Goal: Task Accomplishment & Management: Manage account settings

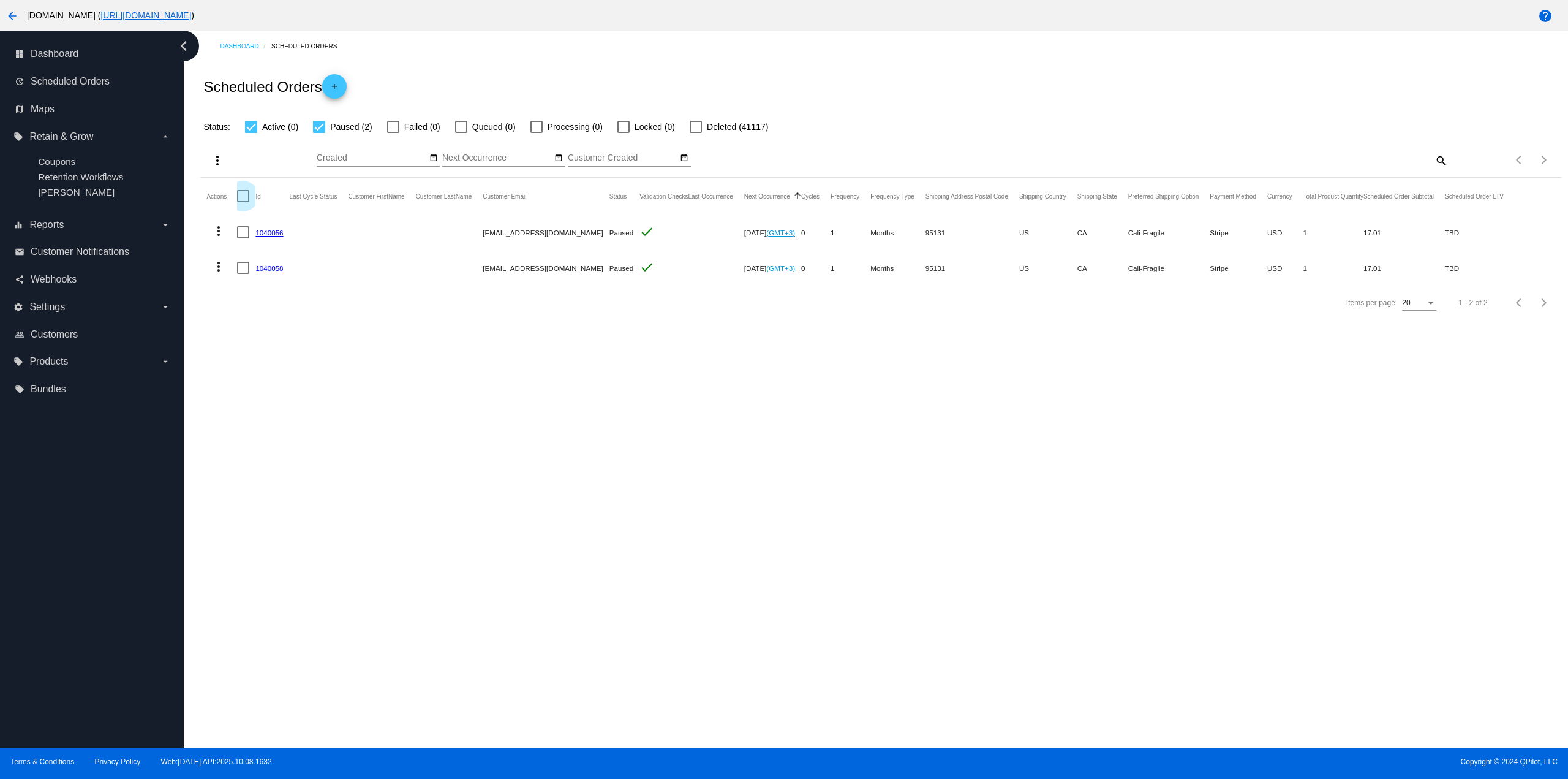
click at [238, 199] on div at bounding box center [243, 196] width 12 height 12
click at [242, 202] on input "checkbox" at bounding box center [242, 202] width 1 height 1
checkbox input "true"
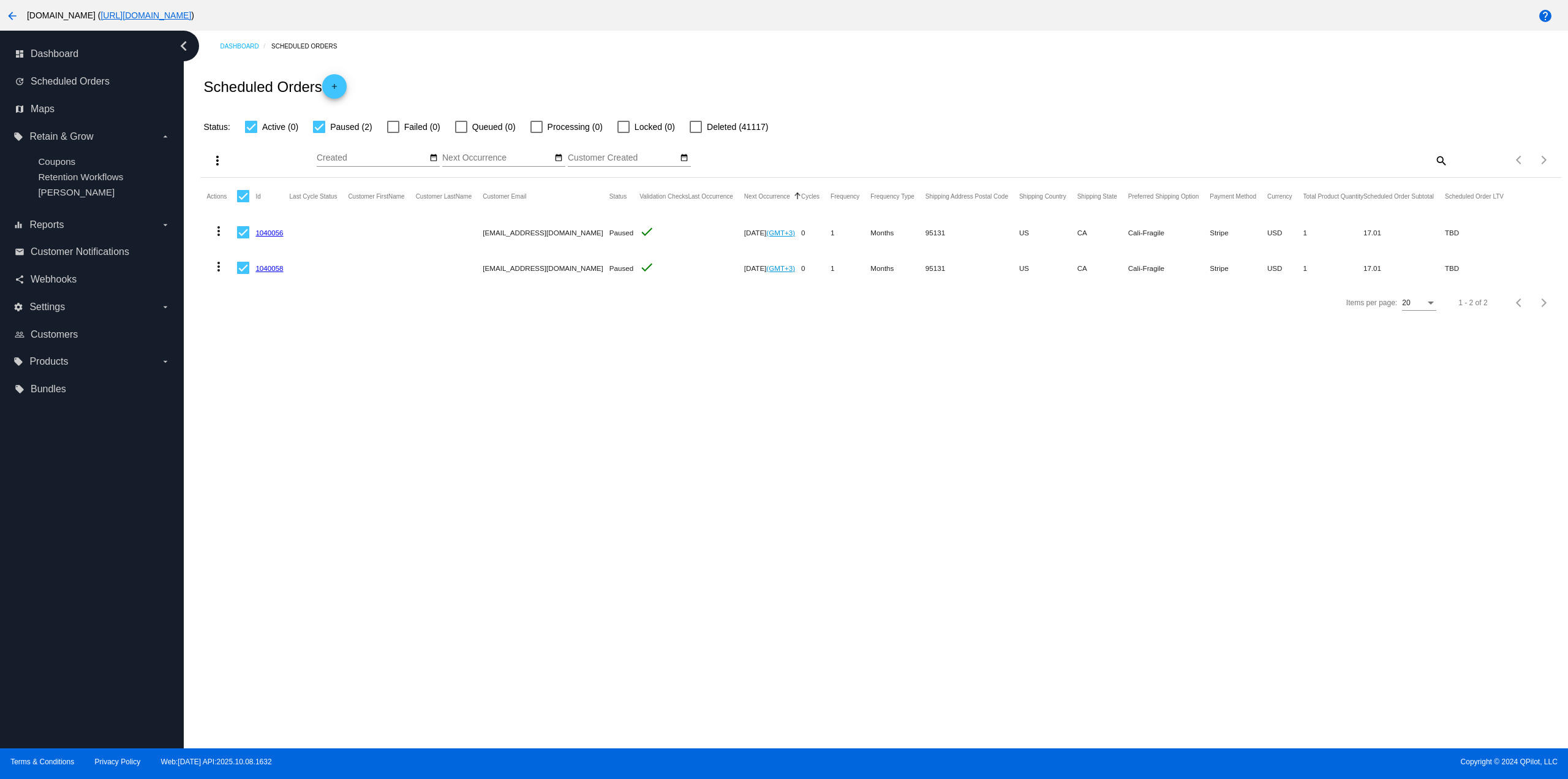
click at [221, 165] on mat-icon "more_vert" at bounding box center [217, 160] width 14 height 14
click at [287, 255] on button "edit Update Status for (2) Scheduled Orders" at bounding box center [293, 249] width 181 height 30
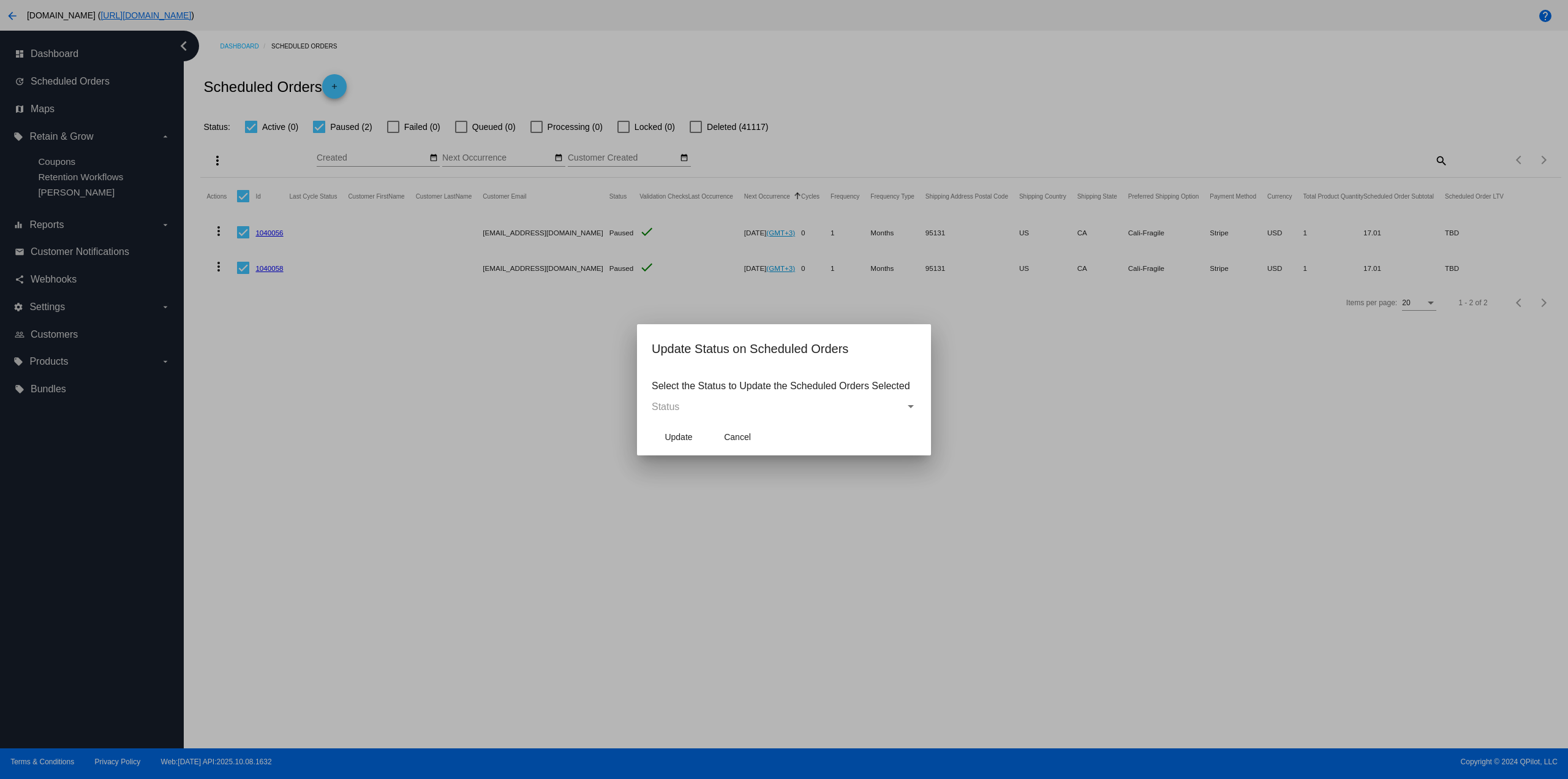
click at [809, 401] on div "Status" at bounding box center [778, 406] width 253 height 11
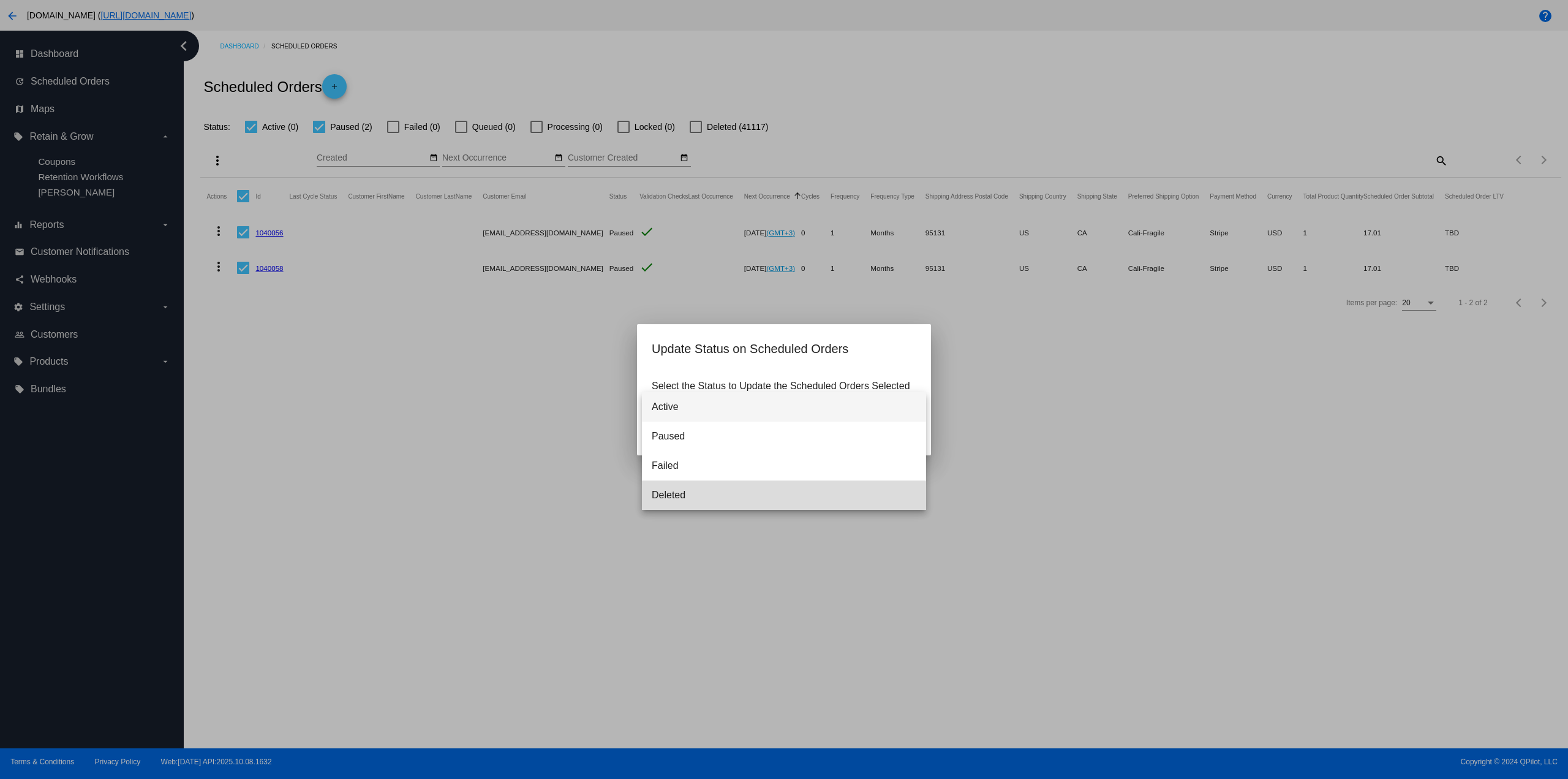
click at [739, 498] on span "Deleted" at bounding box center [784, 495] width 264 height 30
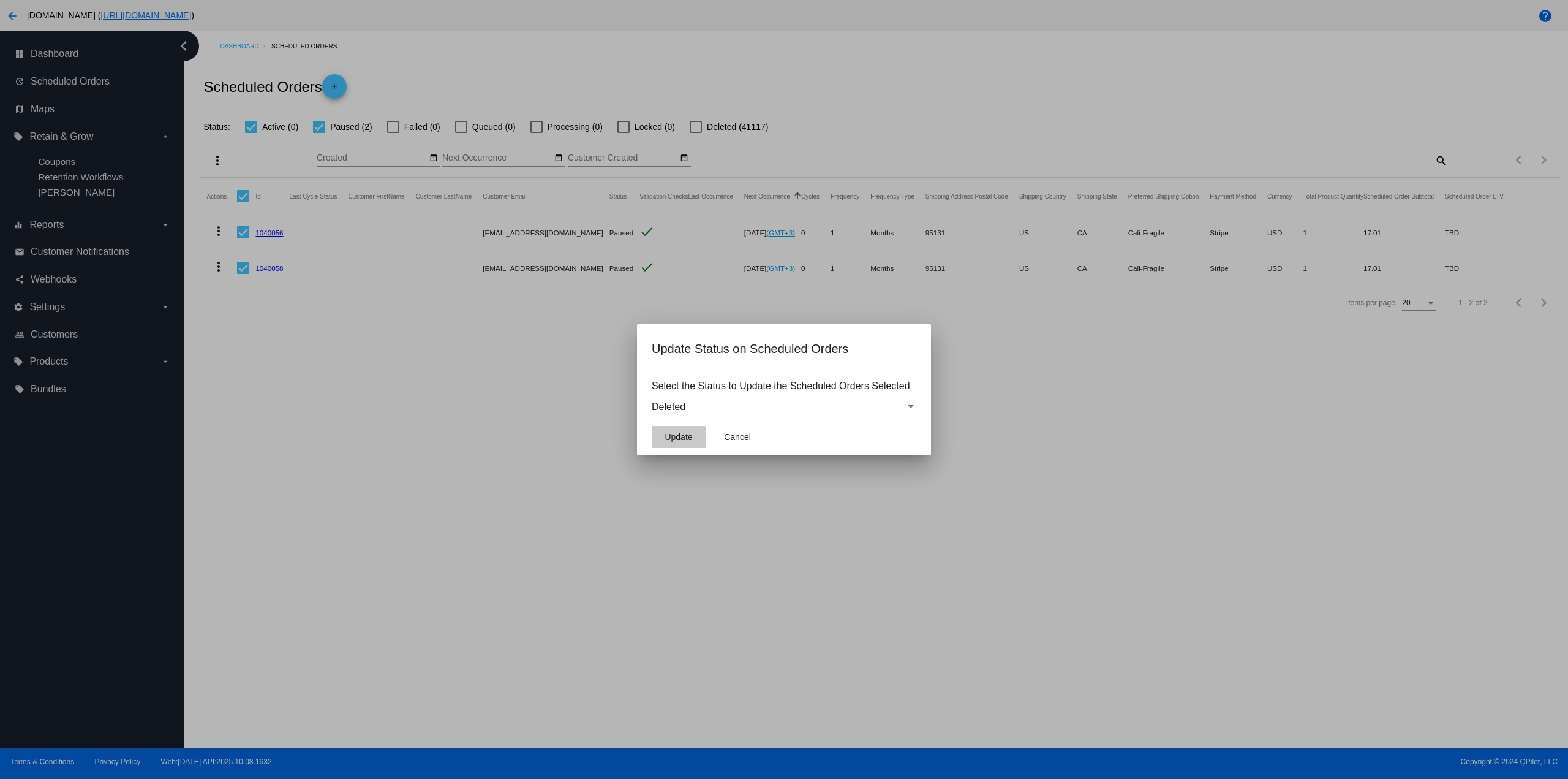
click at [659, 429] on button "Update" at bounding box center [679, 437] width 54 height 22
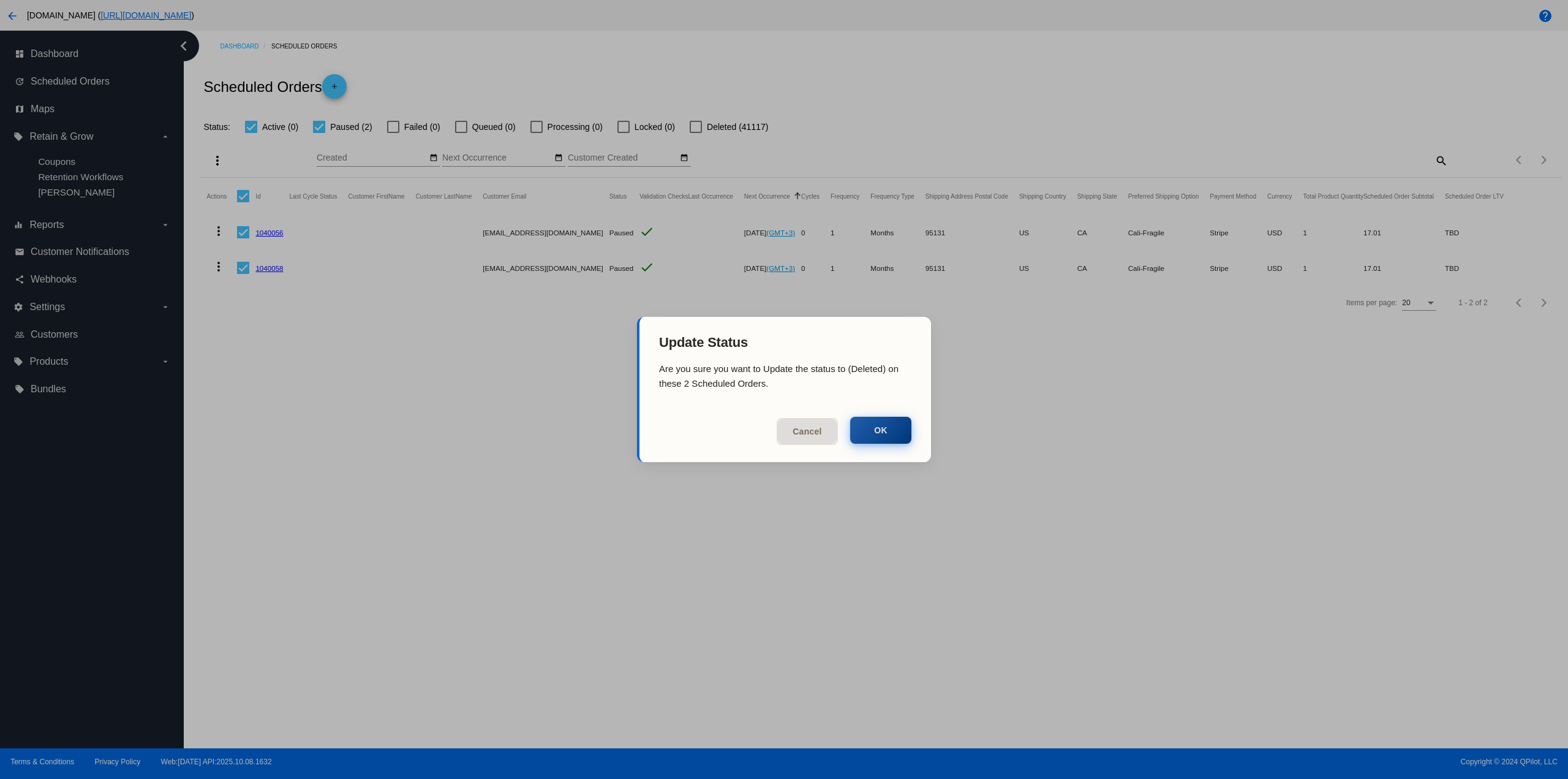
click at [870, 437] on button "OK" at bounding box center [881, 430] width 61 height 27
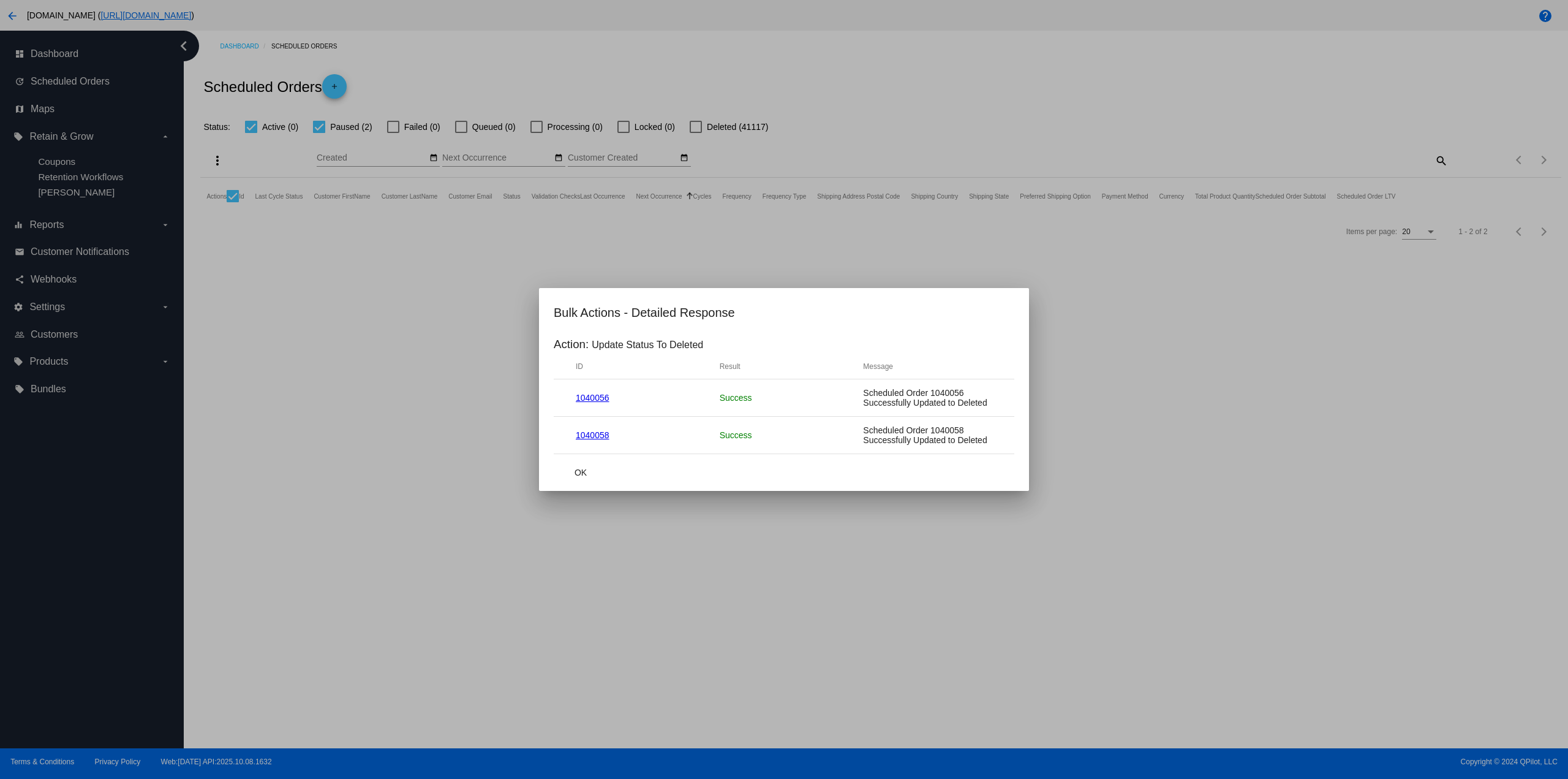
click at [571, 467] on button "OK" at bounding box center [581, 472] width 54 height 22
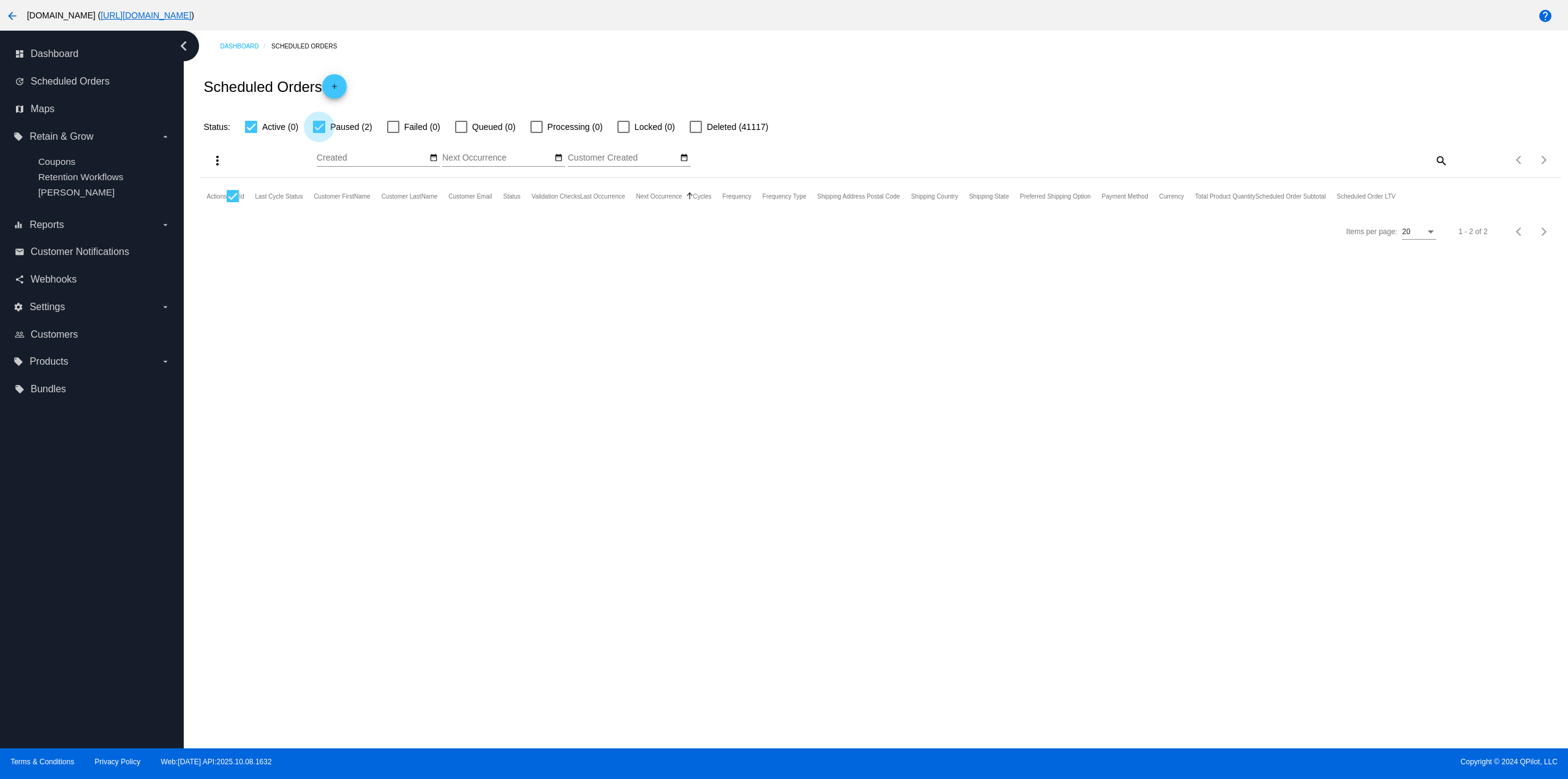
drag, startPoint x: 320, startPoint y: 126, endPoint x: 467, endPoint y: 69, distance: 157.7
click at [320, 126] on div at bounding box center [319, 126] width 12 height 12
click at [320, 133] on input "Paused (2)" at bounding box center [319, 133] width 1 height 1
checkbox input "false"
click at [467, 69] on div "Scheduled Orders add" at bounding box center [880, 86] width 1360 height 49
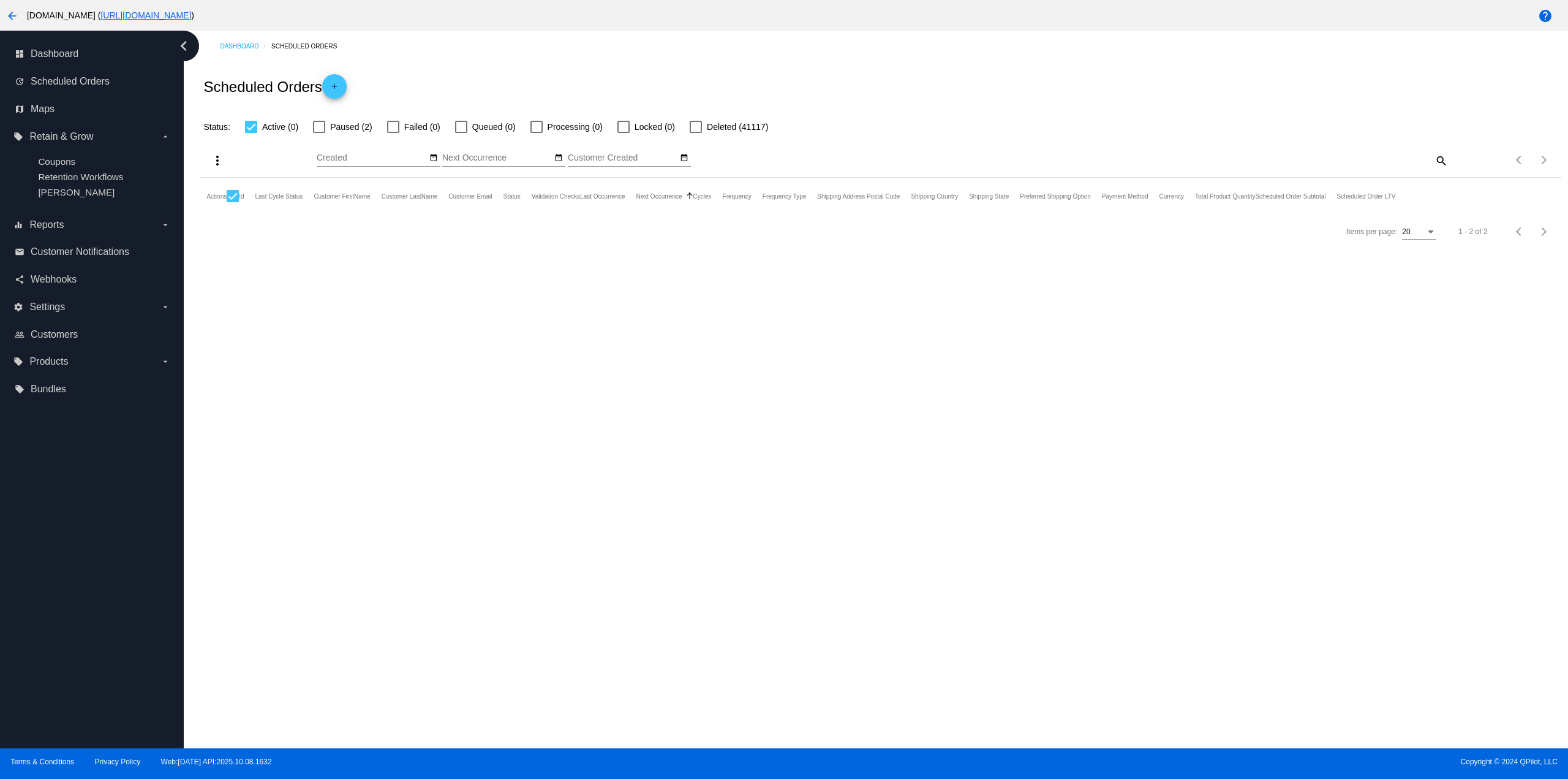
click at [233, 194] on div at bounding box center [232, 196] width 12 height 12
click at [233, 202] on input "checkbox" at bounding box center [232, 202] width 1 height 1
checkbox input "false"
drag, startPoint x: 280, startPoint y: 299, endPoint x: 274, endPoint y: 293, distance: 8.5
click at [279, 298] on div "Dashboard Scheduled Orders Scheduled Orders add Status: Active (0) Paused (2) F…" at bounding box center [876, 389] width 1384 height 717
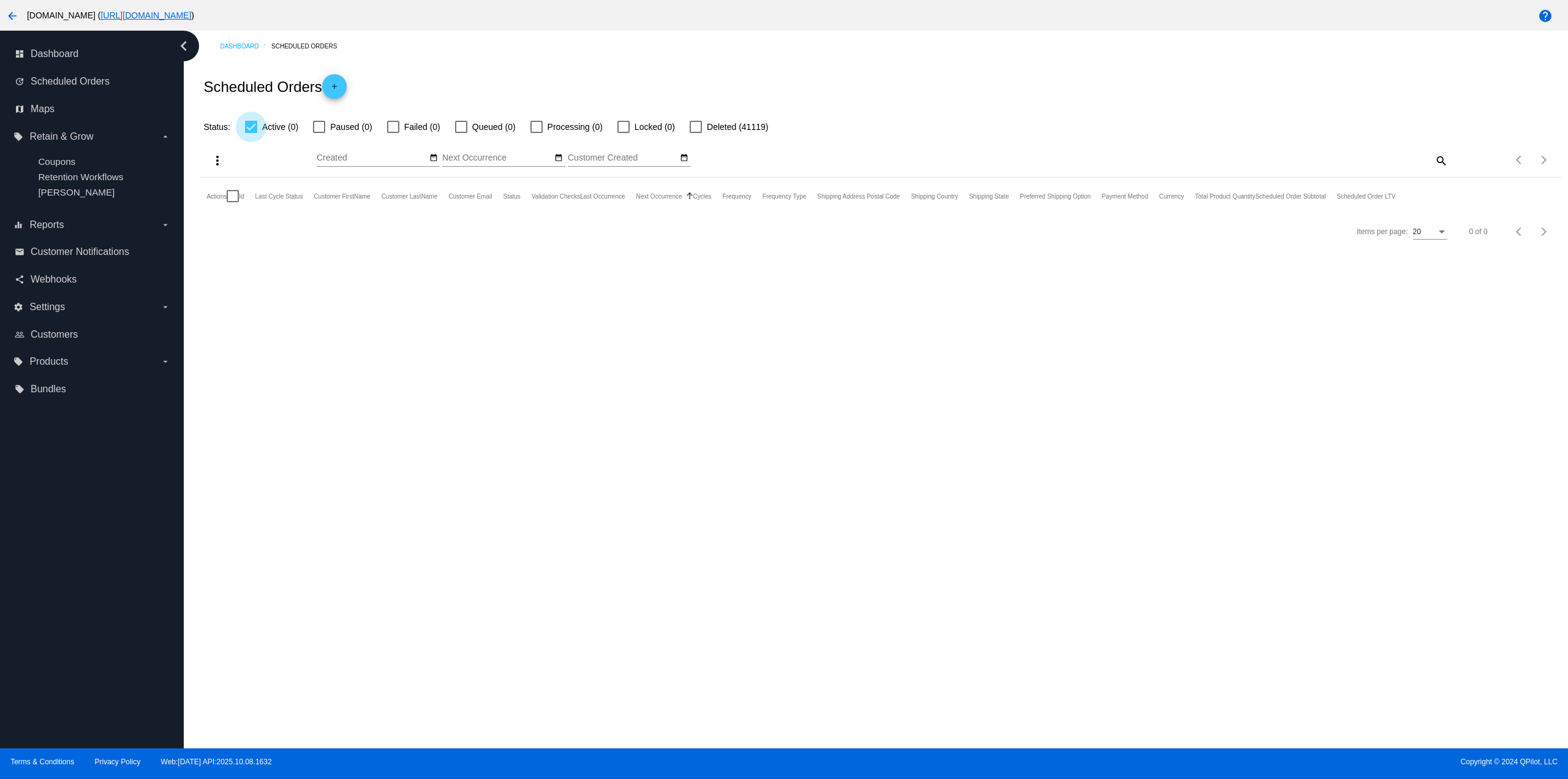
click at [247, 131] on div at bounding box center [251, 126] width 12 height 12
click at [251, 133] on input "Active (0)" at bounding box center [251, 133] width 1 height 1
click at [247, 131] on div at bounding box center [251, 126] width 12 height 12
click at [251, 133] on input "Active (0)" at bounding box center [251, 133] width 1 height 1
checkbox input "true"
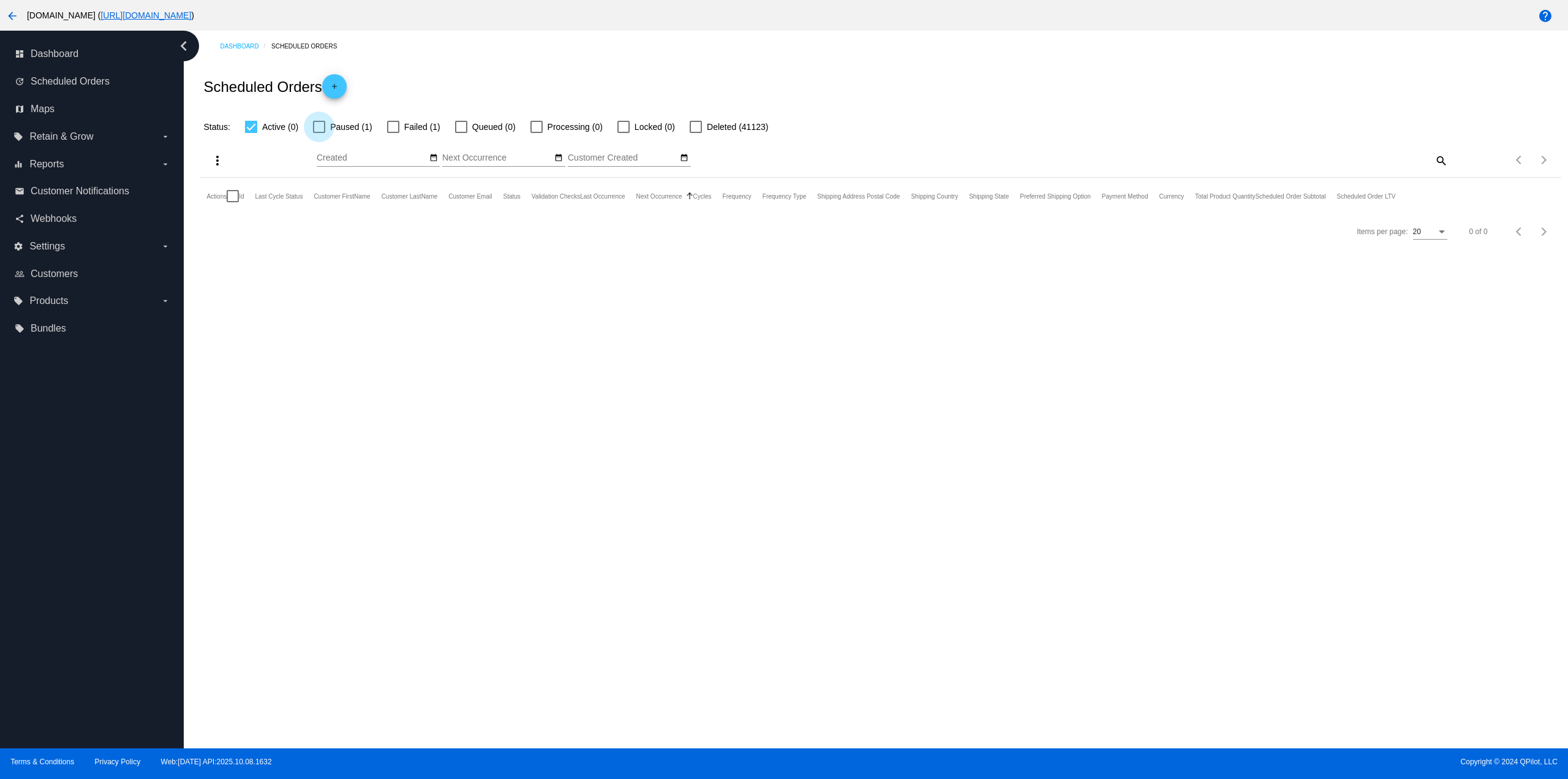
click at [331, 129] on span "Paused (1)" at bounding box center [351, 126] width 42 height 14
click at [320, 133] on input "Paused (1)" at bounding box center [319, 133] width 1 height 1
checkbox input "true"
click at [404, 126] on span "Failed (1)" at bounding box center [422, 126] width 36 height 14
click at [393, 133] on input "Failed (1)" at bounding box center [392, 133] width 1 height 1
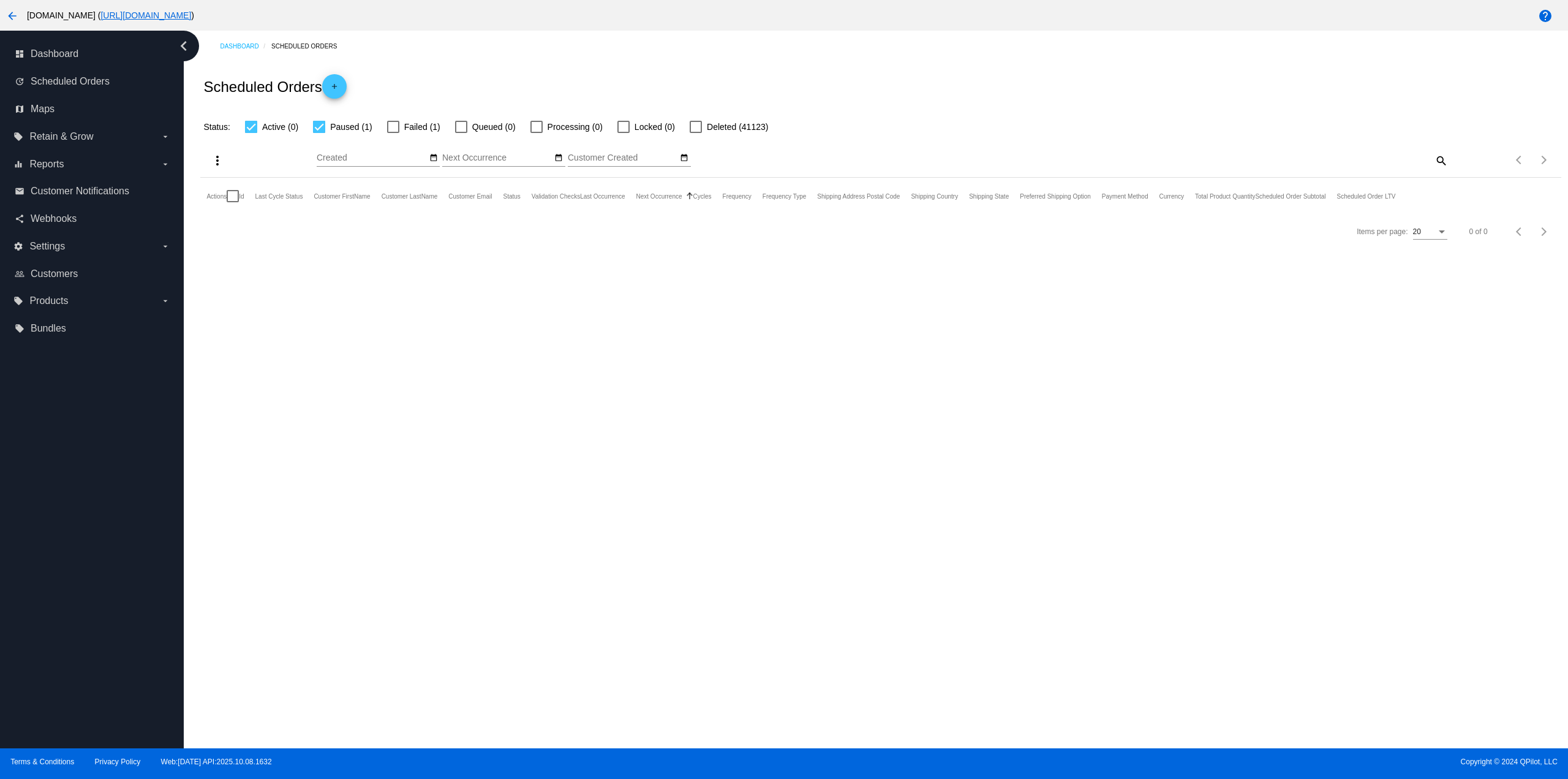
checkbox input "true"
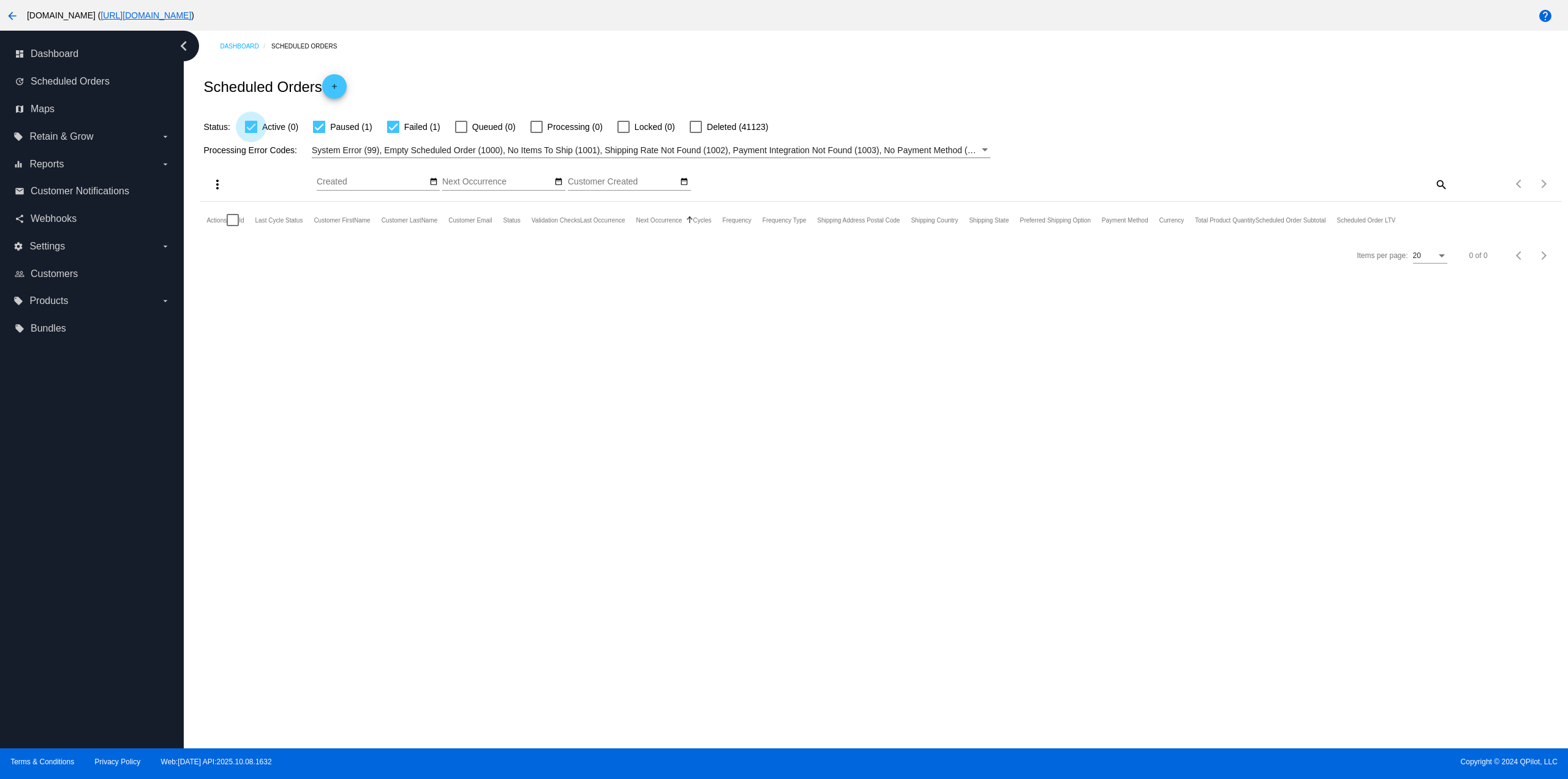
click at [275, 120] on span "Active (0)" at bounding box center [280, 126] width 36 height 14
click at [251, 133] on input "Active (0)" at bounding box center [251, 133] width 1 height 1
checkbox input "false"
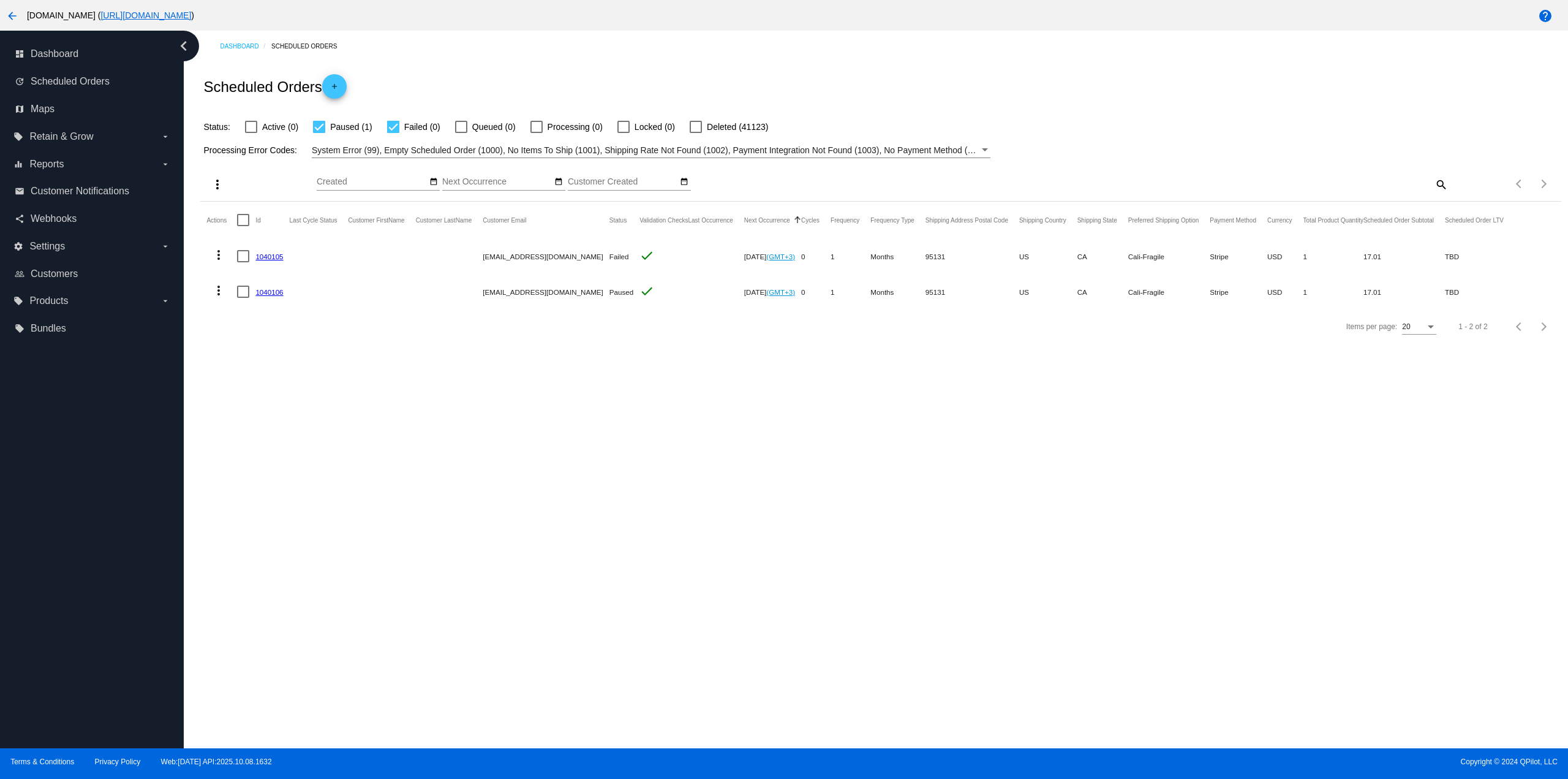
click at [401, 117] on div "Status: Active (0) Paused (1) Failed (0) Queued (0) Processing (0) Locked (0) D…" at bounding box center [880, 122] width 1360 height 23
click at [395, 126] on div at bounding box center [393, 126] width 12 height 12
click at [393, 133] on input "Failed (0)" at bounding box center [392, 133] width 1 height 1
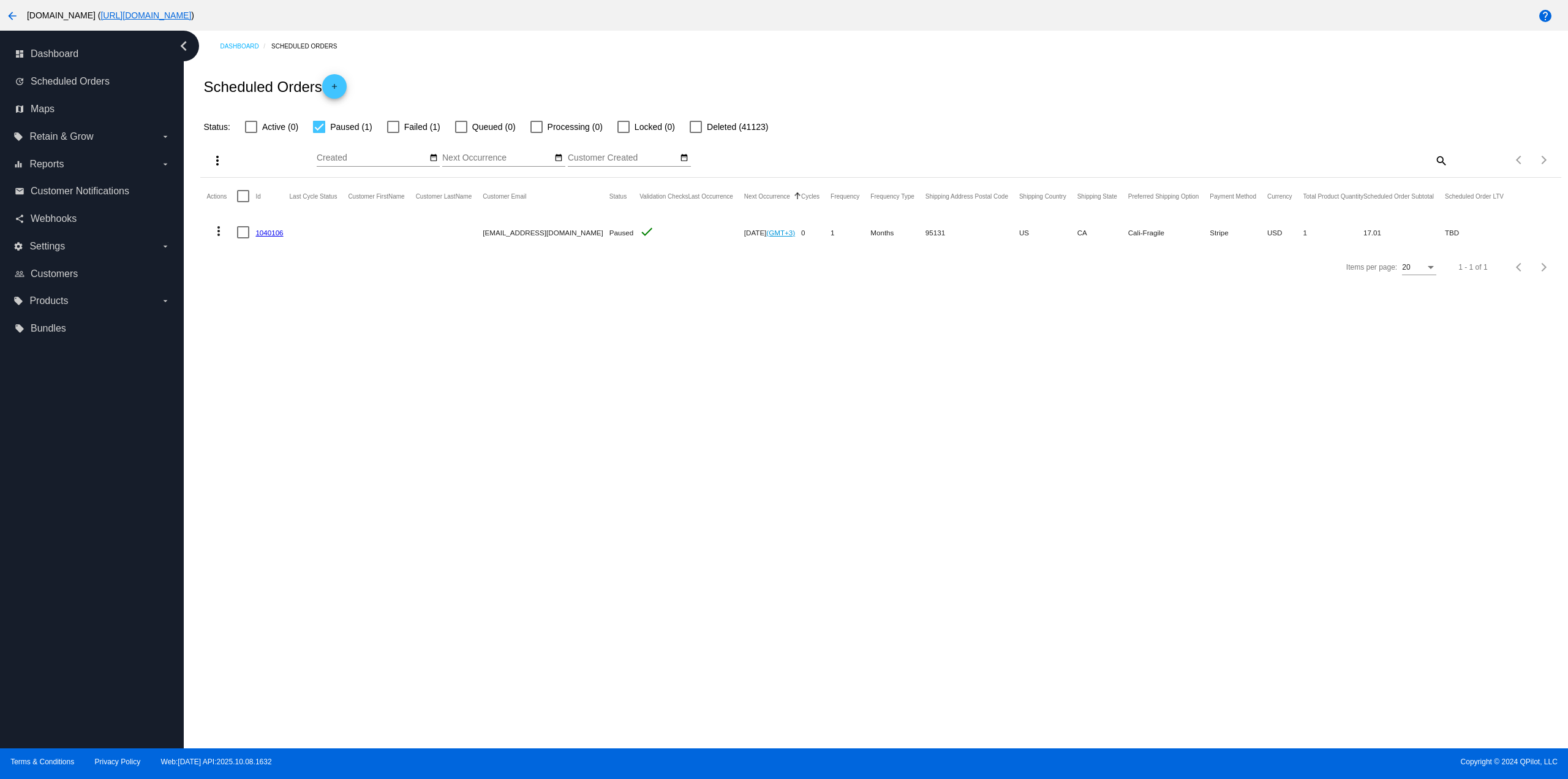
click at [401, 126] on label "Failed (1)" at bounding box center [414, 126] width 53 height 14
click at [393, 133] on input "Failed (1)" at bounding box center [392, 133] width 1 height 1
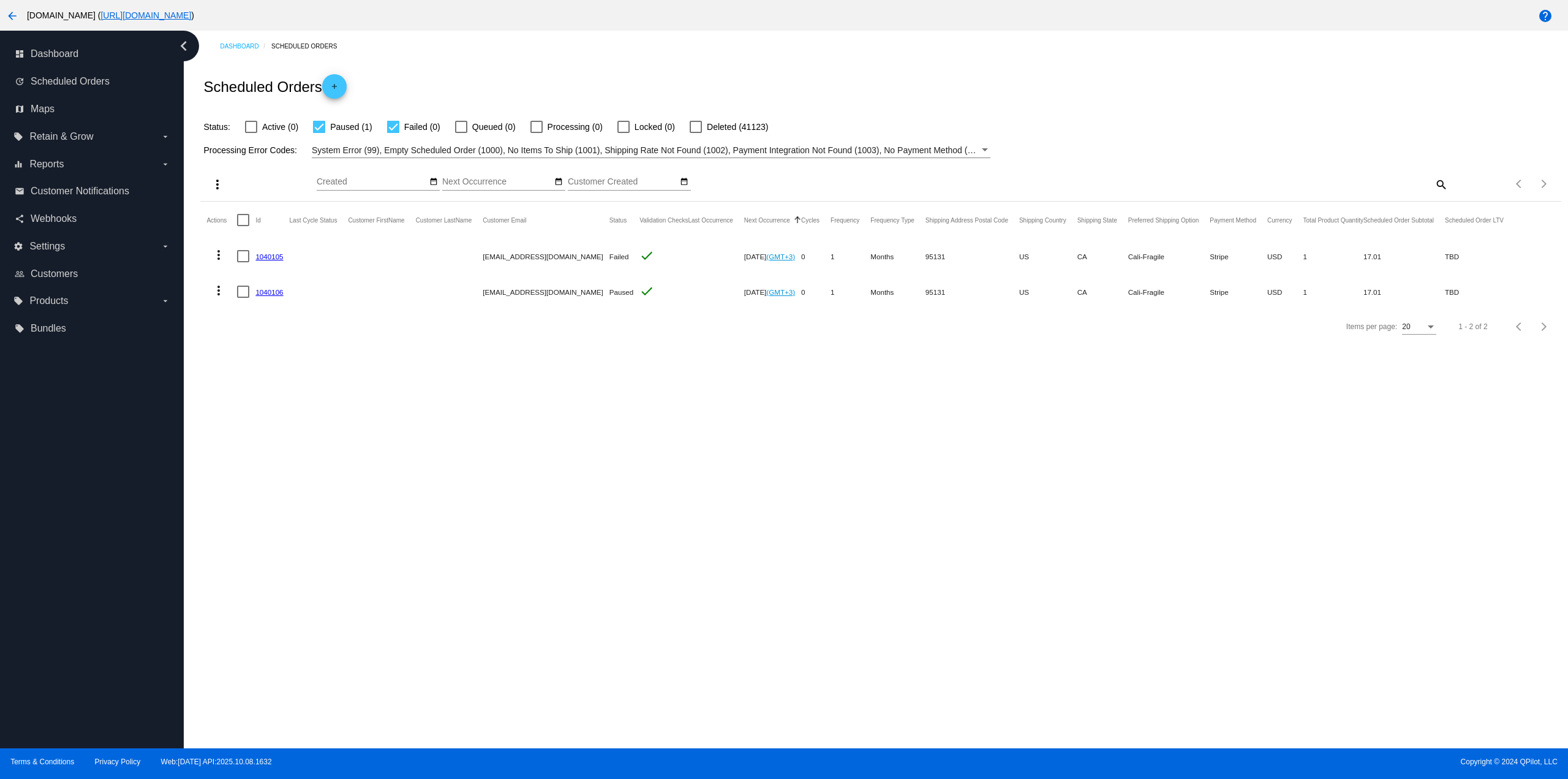
click at [397, 128] on div at bounding box center [393, 126] width 12 height 12
click at [393, 133] on input "Failed (0)" at bounding box center [392, 133] width 1 height 1
checkbox input "false"
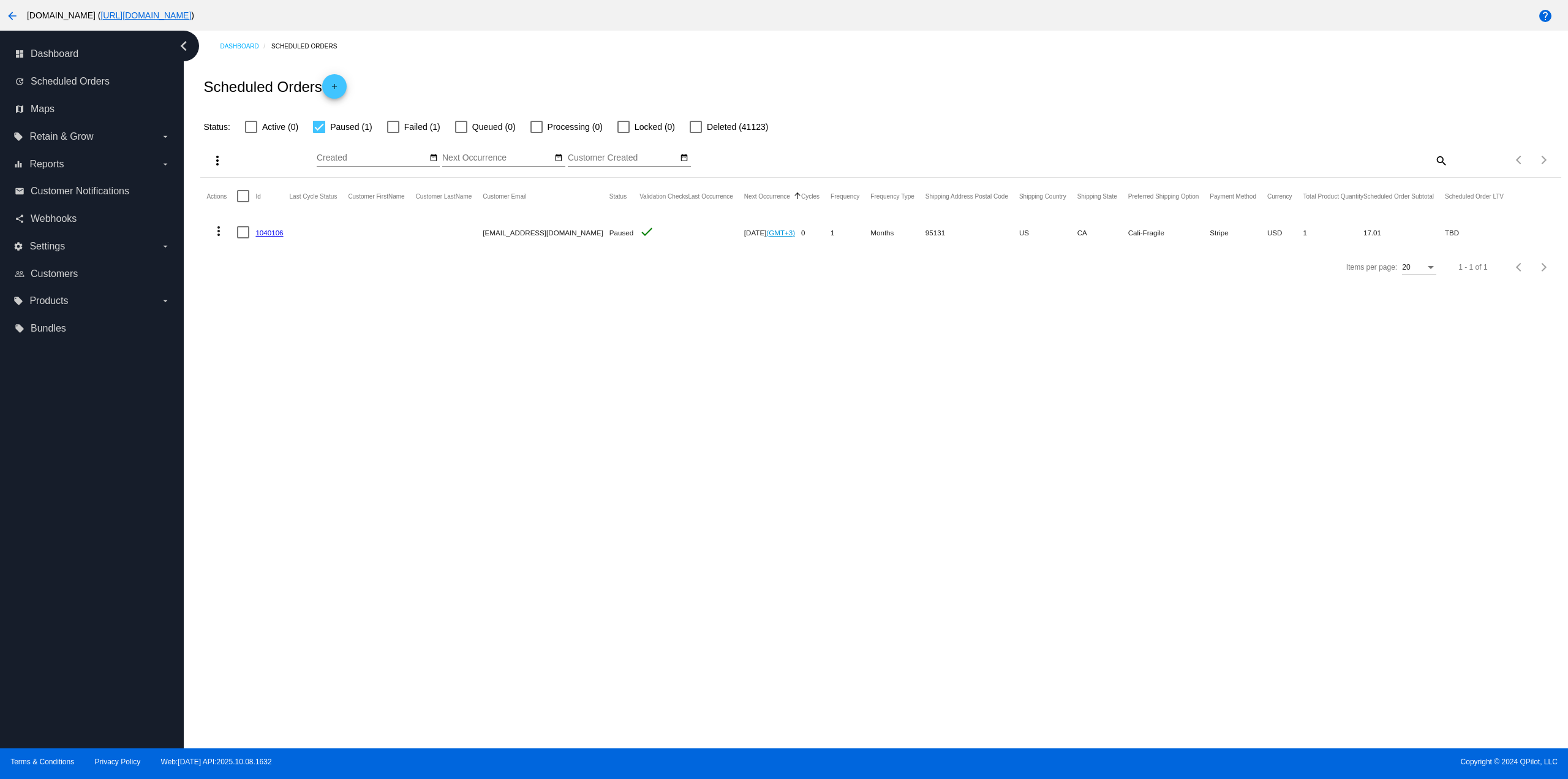
drag, startPoint x: 297, startPoint y: 226, endPoint x: 248, endPoint y: 234, distance: 49.6
click at [247, 234] on mat-row "more_vert 1040106 testuser-8173bb@inbox.of-it.org Paused check Nov 9 2025 (GMT+…" at bounding box center [861, 232] width 1309 height 36
copy mat-row "1040106"
click at [332, 127] on span "Paused (1)" at bounding box center [351, 126] width 42 height 14
click at [320, 133] on input "Paused (1)" at bounding box center [319, 133] width 1 height 1
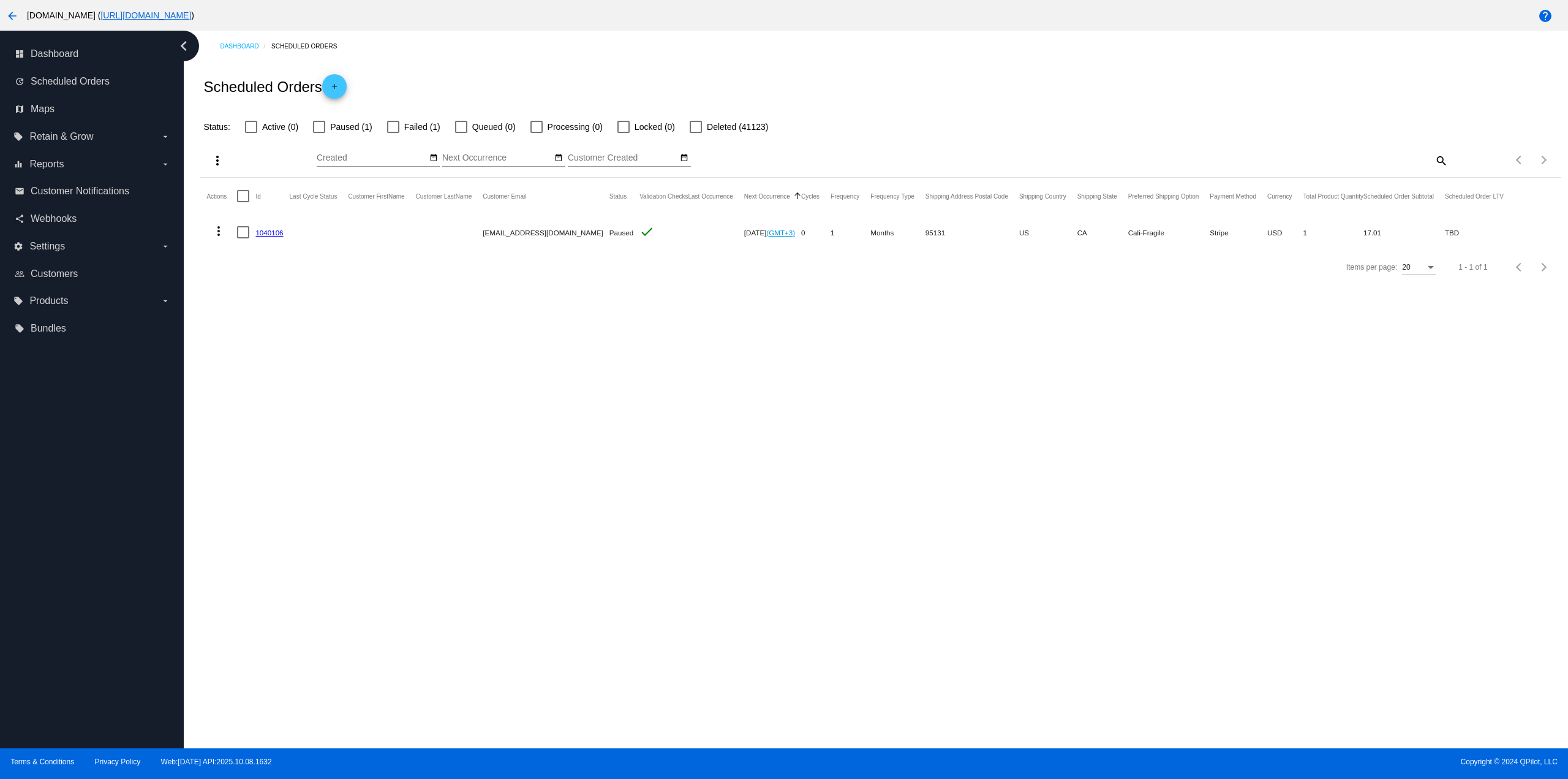
click at [331, 127] on span "Paused (1)" at bounding box center [351, 126] width 42 height 14
click at [320, 133] on input "Paused (1)" at bounding box center [319, 133] width 1 height 1
checkbox input "true"
click at [395, 123] on div at bounding box center [393, 126] width 12 height 12
click at [393, 133] on input "Failed (1)" at bounding box center [392, 133] width 1 height 1
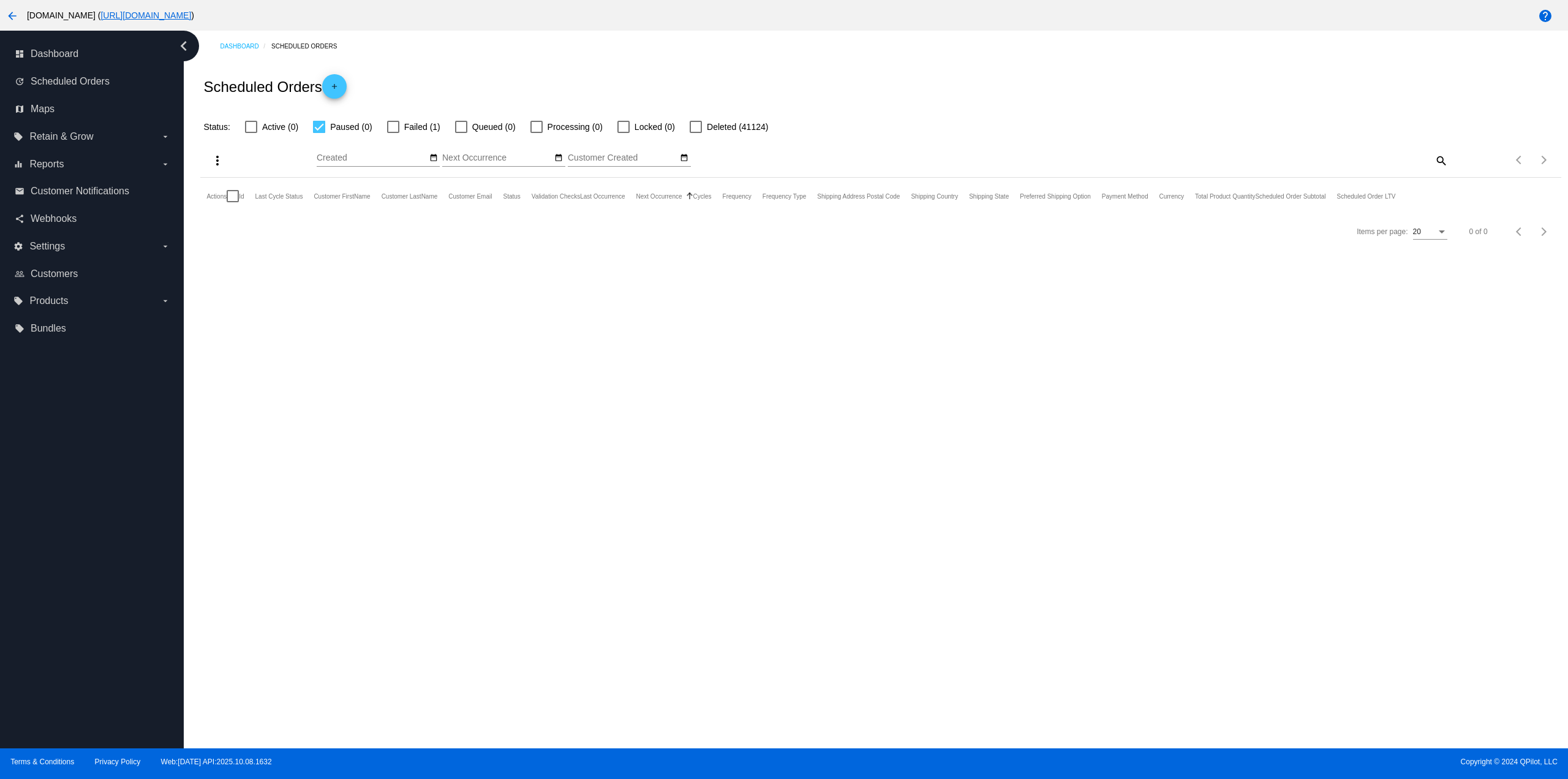
checkbox input "true"
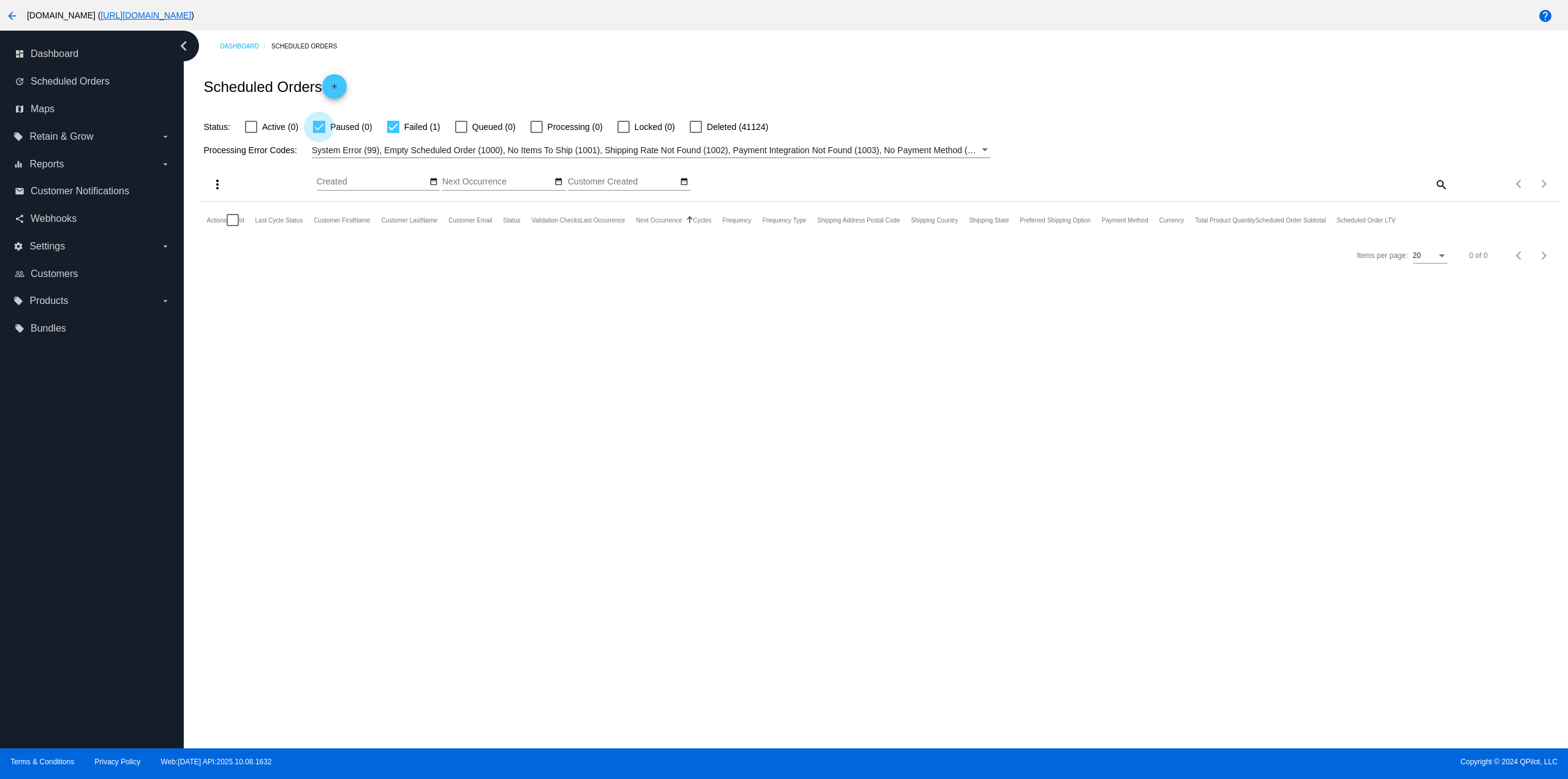
drag, startPoint x: 348, startPoint y: 121, endPoint x: 375, endPoint y: 128, distance: 27.9
click at [347, 120] on span "Paused (0)" at bounding box center [351, 126] width 42 height 14
click at [320, 133] on input "Paused (0)" at bounding box center [319, 133] width 1 height 1
checkbox input "false"
drag, startPoint x: 286, startPoint y: 261, endPoint x: 258, endPoint y: 261, distance: 28.0
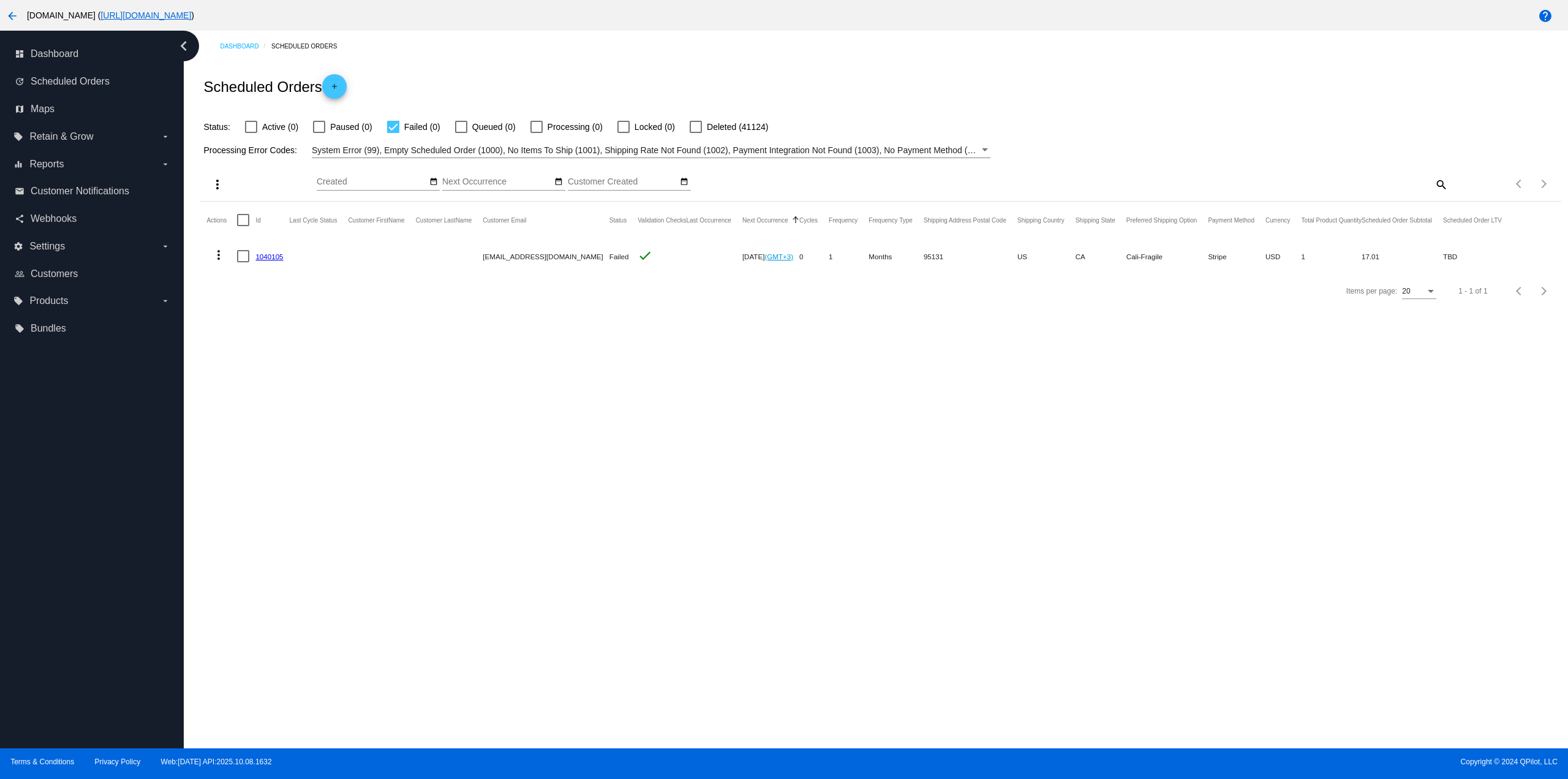
click at [258, 261] on mat-row "more_vert 1040105 testuser-8173bb@inbox.of-it.org Failed check Nov 9 2025 (GMT+…" at bounding box center [860, 256] width 1307 height 36
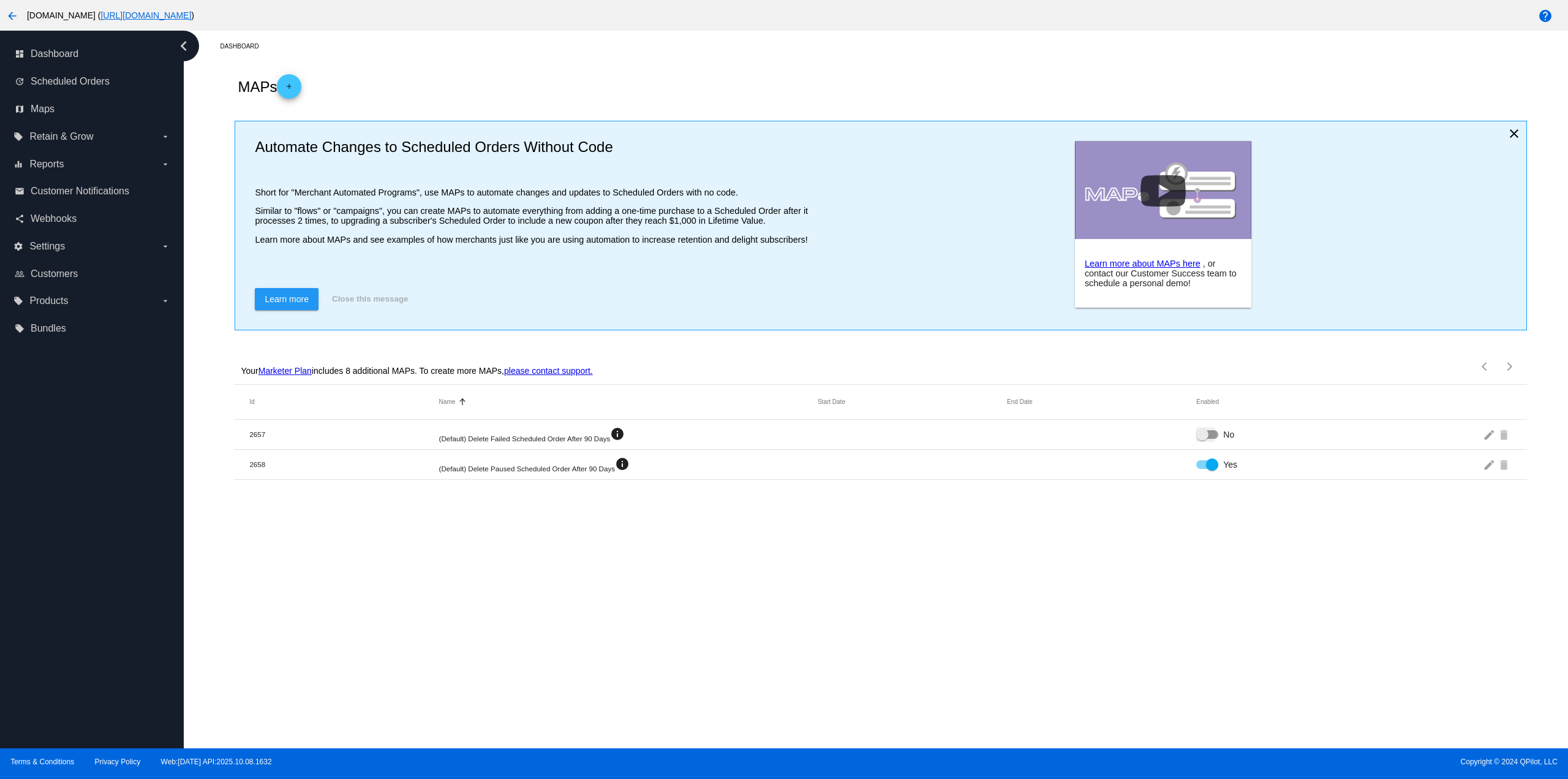
click at [1206, 436] on div at bounding box center [1202, 434] width 12 height 12
click at [1203, 438] on input "No" at bounding box center [1202, 438] width 1 height 1
checkbox input "true"
click at [1162, 520] on div "Dashboard MAPs add Automate Changes to Scheduled Orders Without Code Short for …" at bounding box center [876, 389] width 1384 height 717
